Goal: Task Accomplishment & Management: Use online tool/utility

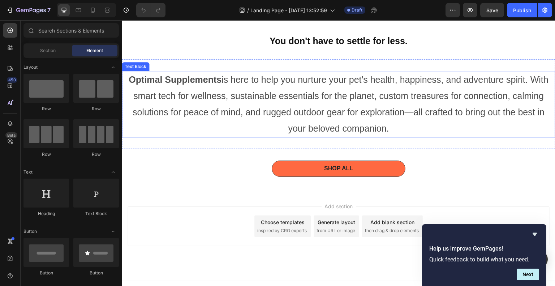
scroll to position [484, 0]
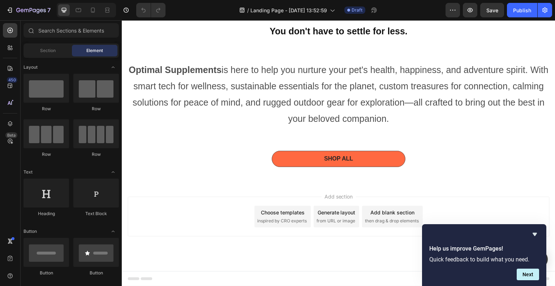
click at [285, 216] on div "Choose templates" at bounding box center [283, 212] width 44 height 8
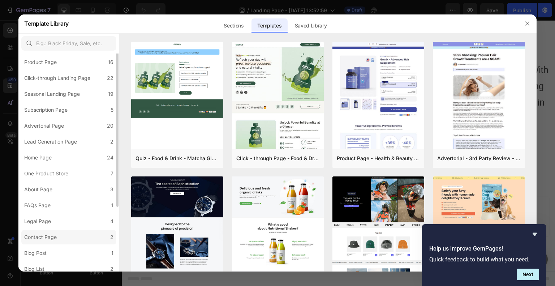
scroll to position [0, 0]
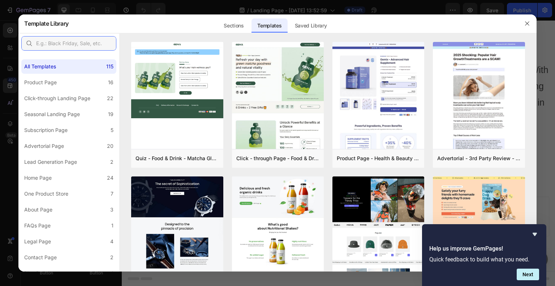
click at [72, 46] on input "text" at bounding box center [68, 43] width 95 height 14
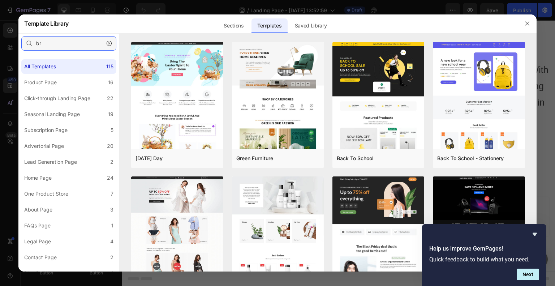
type input "b"
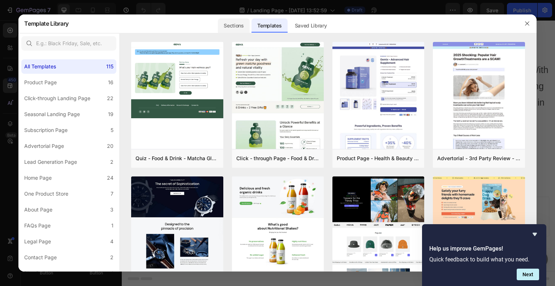
click at [230, 22] on div "Sections" at bounding box center [233, 25] width 31 height 14
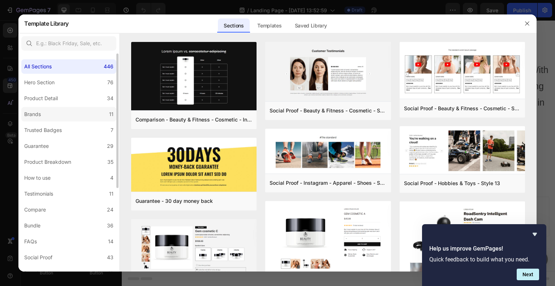
click at [70, 117] on label "Brands 11" at bounding box center [68, 114] width 95 height 14
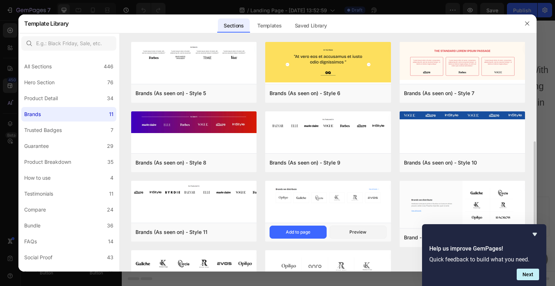
scroll to position [55, 0]
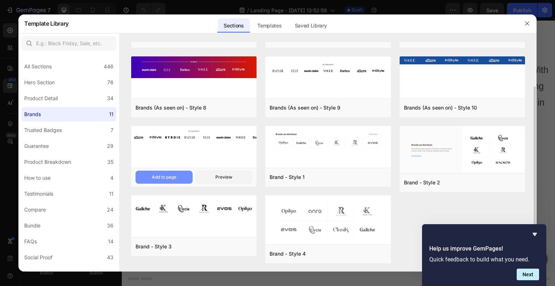
click at [171, 179] on div "Add to page" at bounding box center [164, 177] width 25 height 7
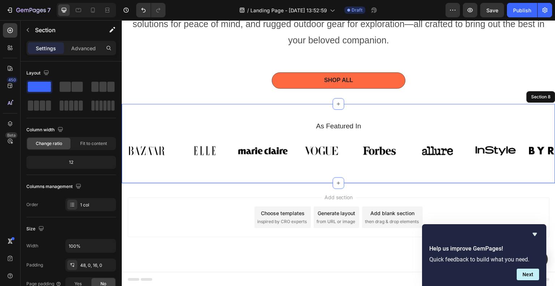
scroll to position [563, 0]
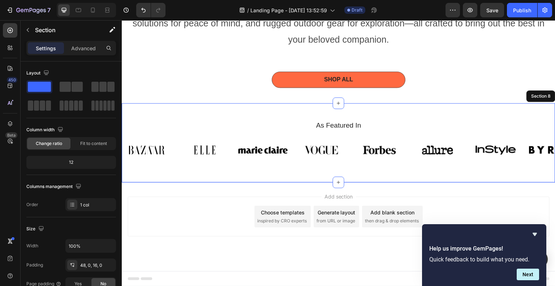
click at [446, 203] on div "Add section Choose templates inspired by CRO experts Generate layout from URL o…" at bounding box center [338, 216] width 422 height 40
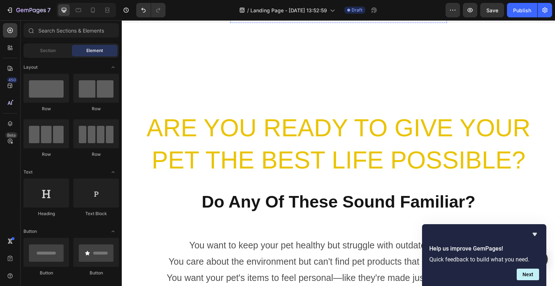
scroll to position [181, 0]
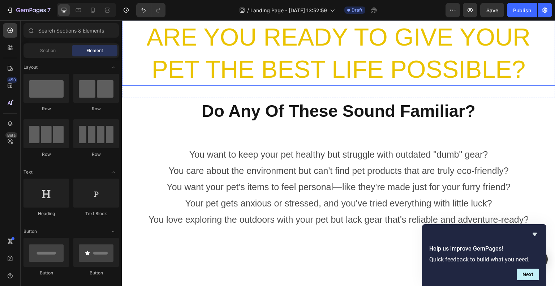
click at [288, 86] on h2 "ARE YOU READY TO GIVE YOUR PET THE BEST LIFE POSSIBLE?" at bounding box center [338, 52] width 433 height 65
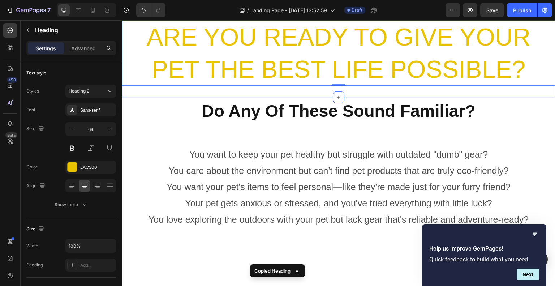
click at [275, 97] on div "ARE YOU READY TO GIVE YOUR PET THE BEST LIFE POSSIBLE? Heading 0 Section 2" at bounding box center [338, 53] width 433 height 88
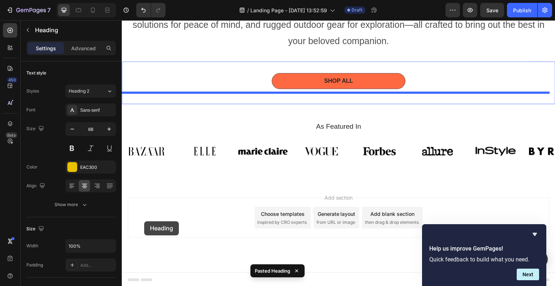
scroll to position [628, 0]
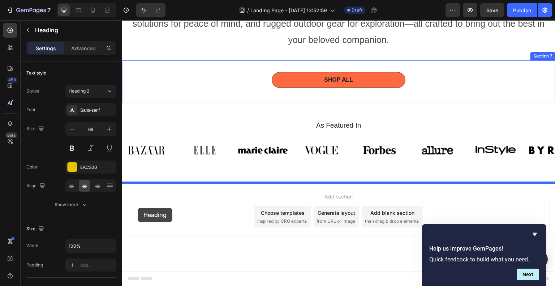
drag, startPoint x: 127, startPoint y: 157, endPoint x: 138, endPoint y: 208, distance: 51.3
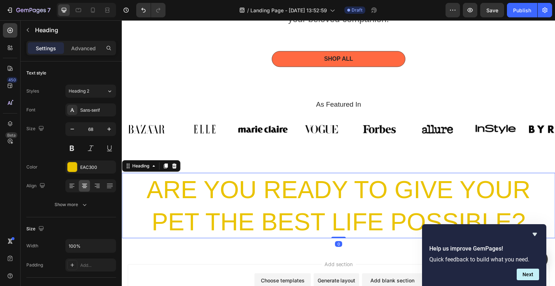
scroll to position [717, 0]
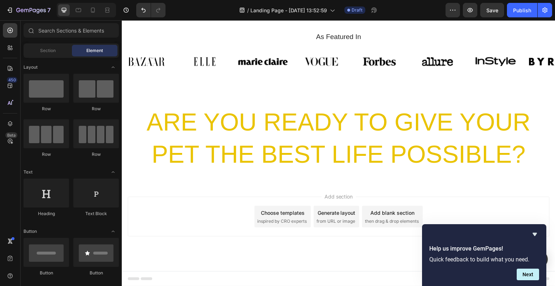
click at [194, 202] on div "Add section Choose templates inspired by CRO experts Generate layout from URL o…" at bounding box center [338, 216] width 422 height 40
click at [62, 31] on input "text" at bounding box center [70, 30] width 95 height 14
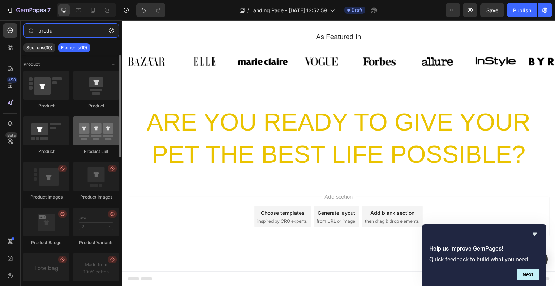
type input "produ"
click at [91, 135] on div at bounding box center [96, 130] width 46 height 29
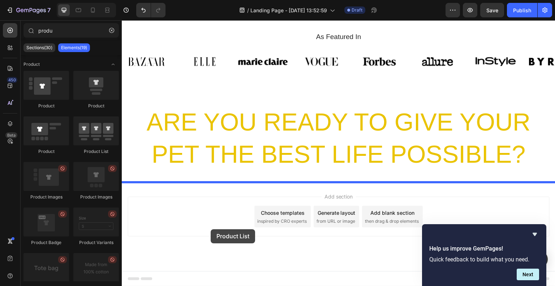
drag, startPoint x: 219, startPoint y: 155, endPoint x: 211, endPoint y: 229, distance: 74.2
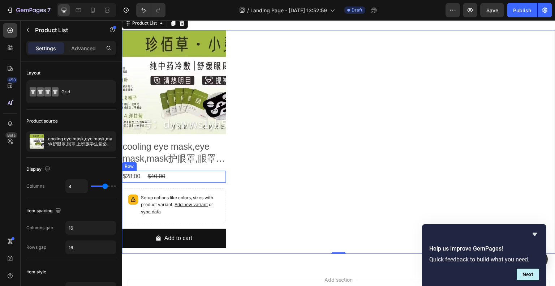
scroll to position [897, 0]
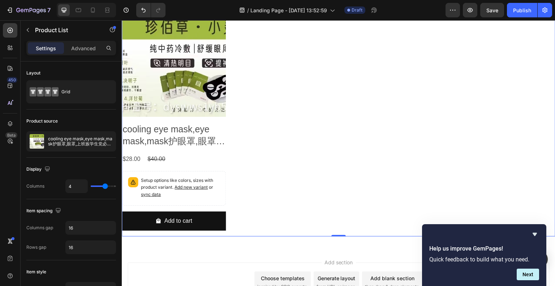
click at [271, 174] on div "Product Images cooling eye mask,eye mask,mask护眼罩,眼罩,上班族学生党必备,eye Product Title …" at bounding box center [338, 125] width 433 height 224
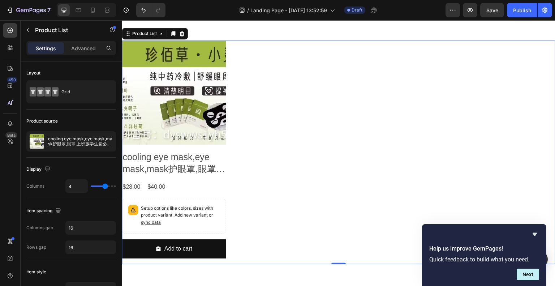
scroll to position [861, 0]
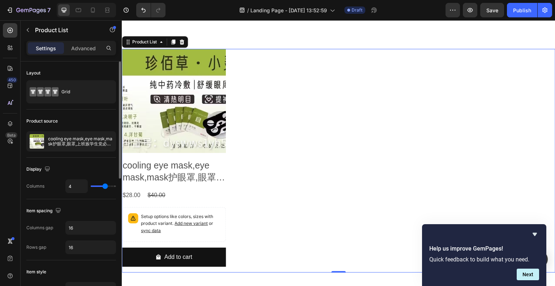
type input "5"
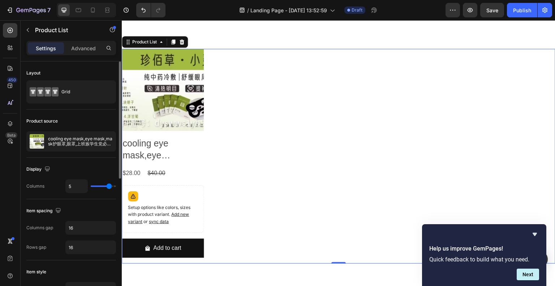
type input "6"
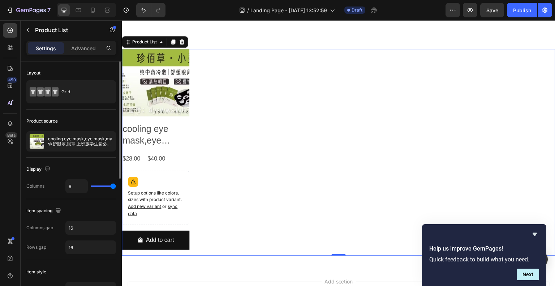
type input "5"
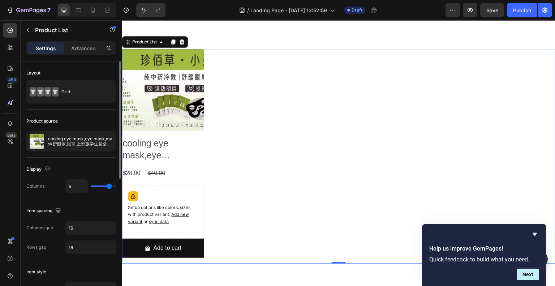
type input "4"
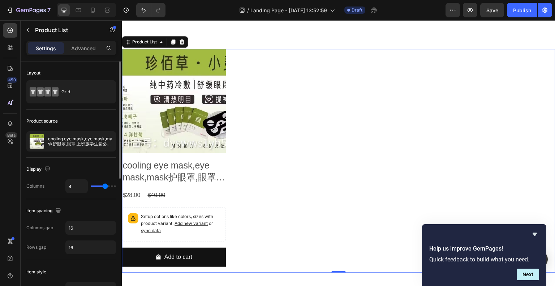
click at [104, 187] on input "range" at bounding box center [103, 185] width 25 height 1
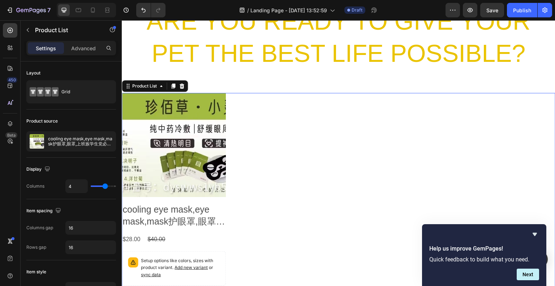
scroll to position [889, 0]
